Goal: Information Seeking & Learning: Check status

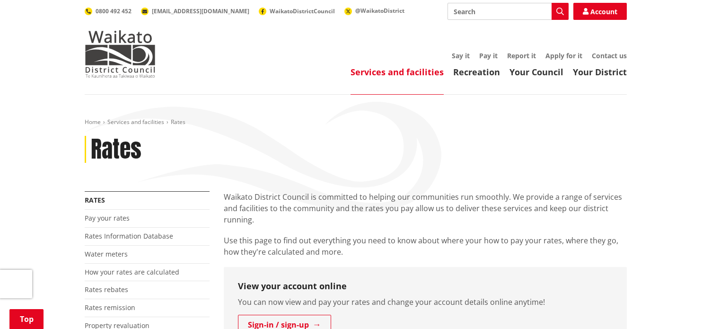
scroll to position [234, 0]
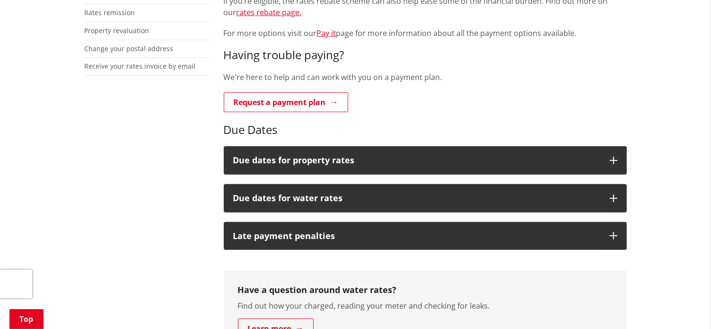
scroll to position [315, 0]
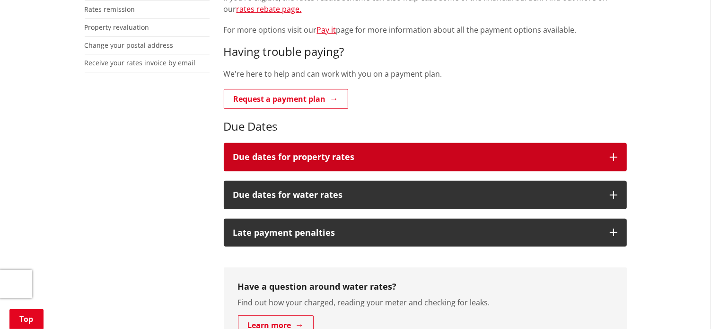
click at [611, 155] on icon "button" at bounding box center [613, 157] width 8 height 8
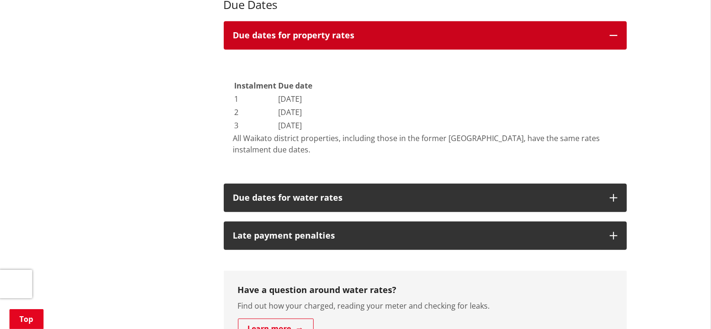
scroll to position [453, 0]
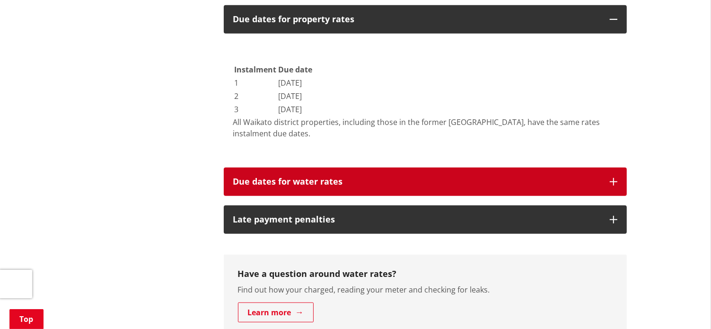
click at [586, 181] on h3 "Due dates for water rates" at bounding box center [416, 181] width 367 height 9
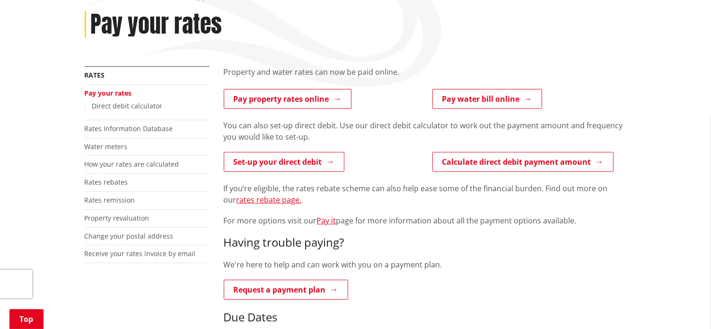
scroll to position [96, 0]
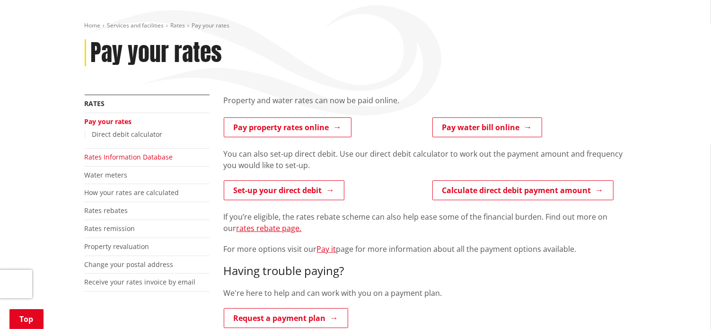
click at [149, 158] on link "Rates Information Database" at bounding box center [129, 156] width 88 height 9
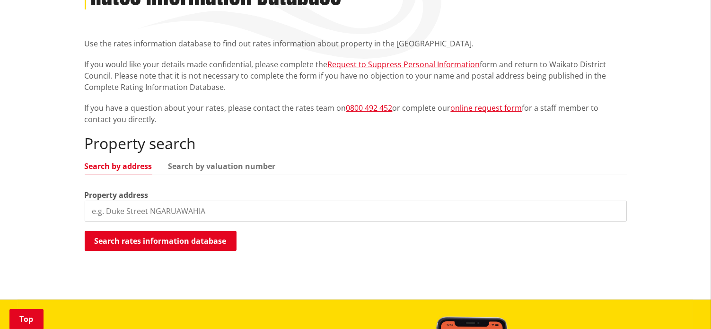
scroll to position [163, 0]
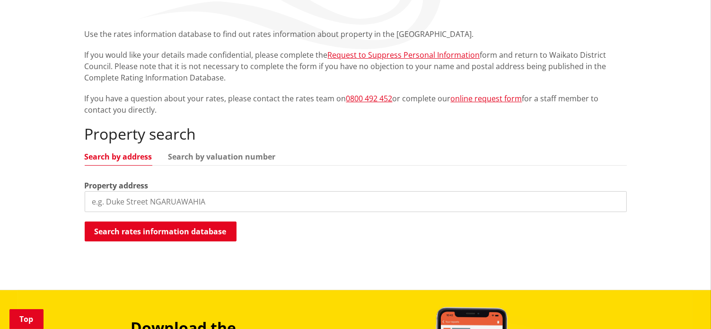
click at [247, 202] on input "search" at bounding box center [356, 201] width 542 height 21
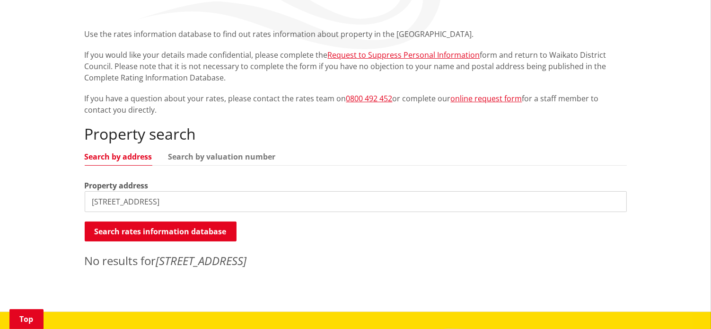
click at [121, 202] on input "65 Poaka Avenue" at bounding box center [356, 201] width 542 height 21
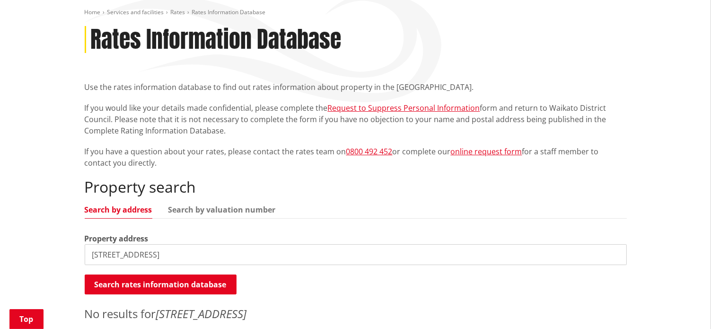
scroll to position [180, 0]
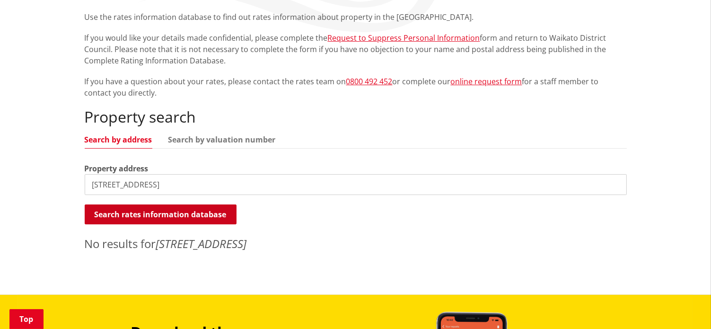
click at [132, 212] on button "Search rates information database" at bounding box center [161, 214] width 152 height 20
click at [166, 175] on input "65 Poaka Avenue" at bounding box center [356, 184] width 542 height 21
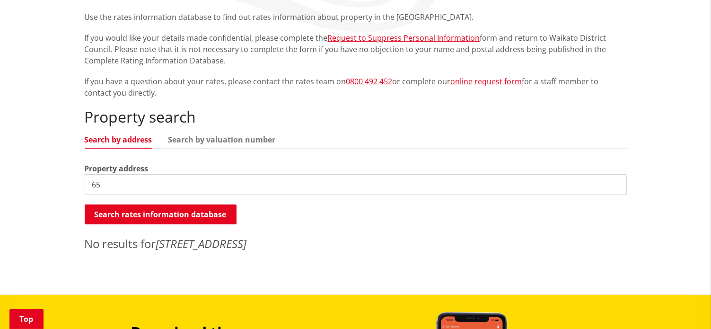
type input "6"
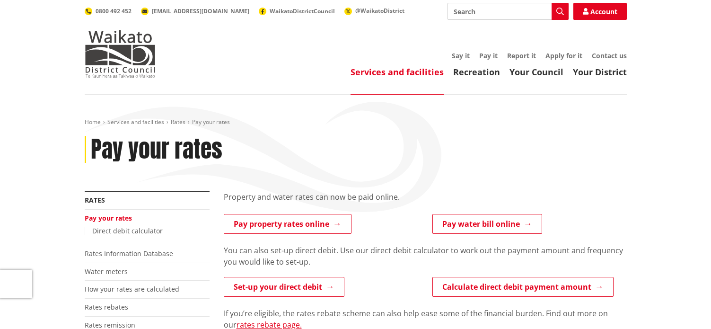
scroll to position [96, 0]
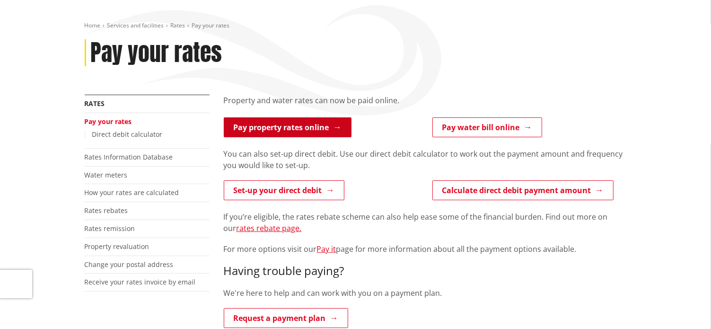
click at [312, 126] on link "Pay property rates online" at bounding box center [288, 127] width 128 height 20
